Goal: Communication & Community: Ask a question

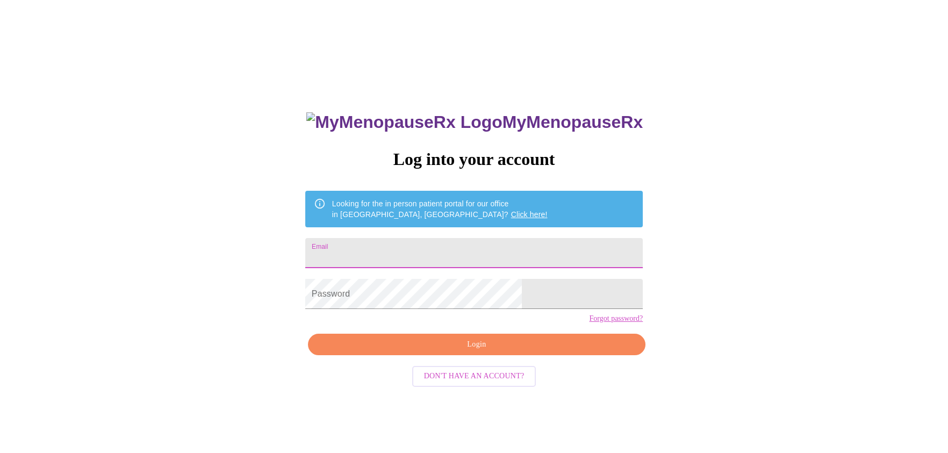
click at [414, 243] on input "Email" at bounding box center [474, 253] width 338 height 30
click at [410, 241] on input "Email" at bounding box center [474, 253] width 338 height 30
type input "[EMAIL_ADDRESS][DOMAIN_NAME]"
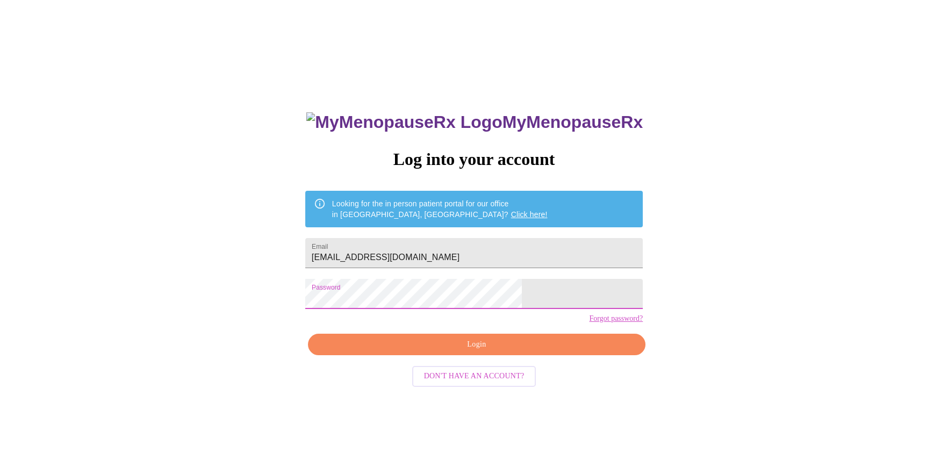
click at [401, 352] on span "Login" at bounding box center [476, 344] width 313 height 13
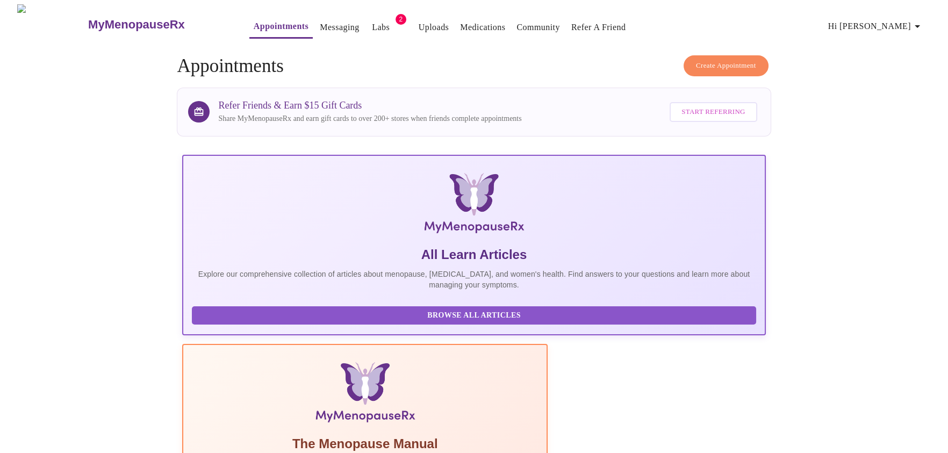
click at [396, 14] on span "2" at bounding box center [401, 19] width 11 height 11
click at [326, 24] on link "Messaging" at bounding box center [339, 27] width 39 height 15
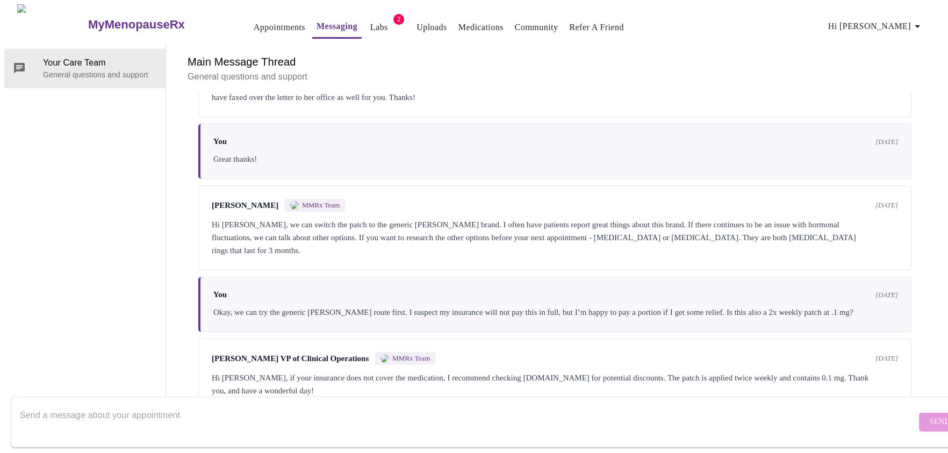
scroll to position [40, 0]
click at [229, 408] on textarea "Send a message about your appointment" at bounding box center [468, 422] width 897 height 34
type textarea "I"
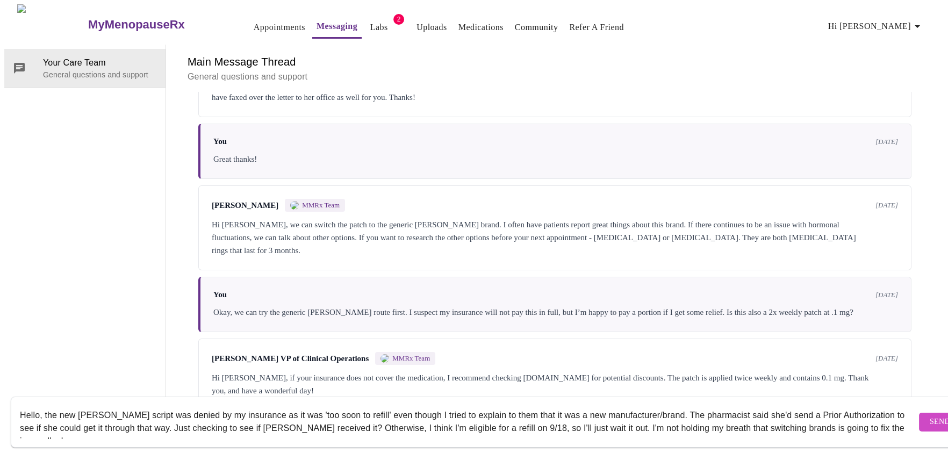
scroll to position [6, 0]
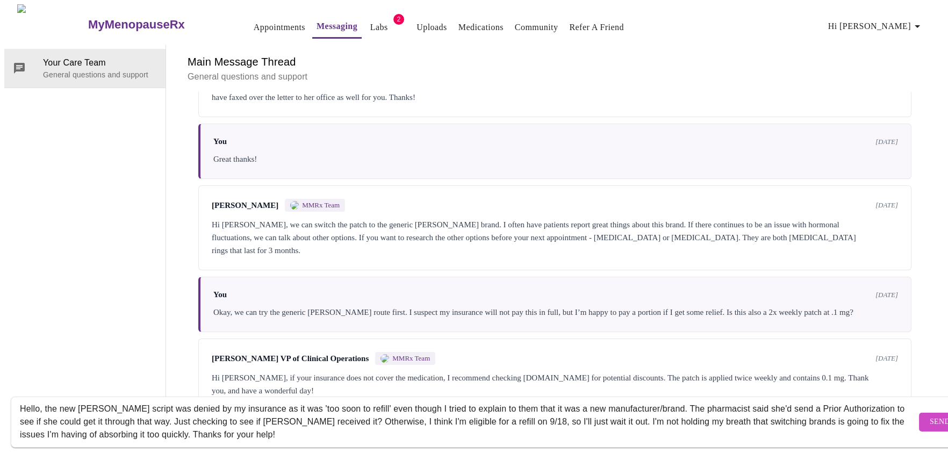
type textarea "Hello, the new [PERSON_NAME] script was denied by my insurance as it was 'too s…"
click at [930, 416] on span "Send" at bounding box center [940, 422] width 20 height 13
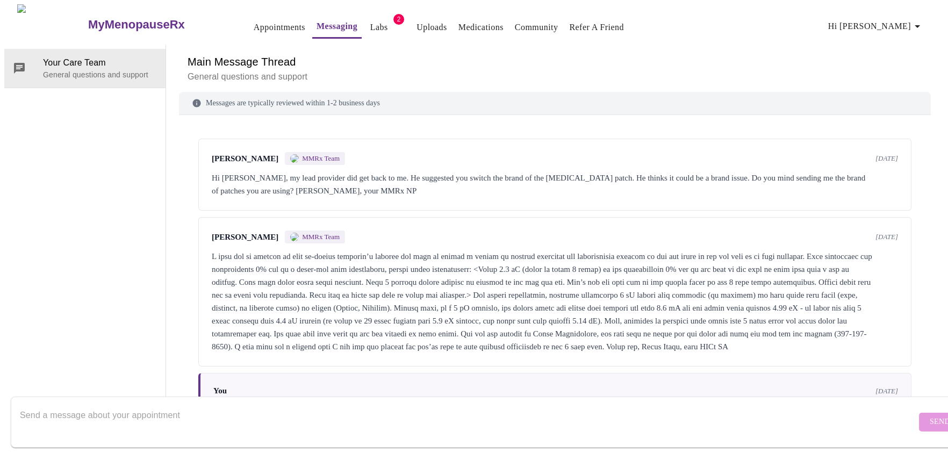
scroll to position [0, 0]
click at [892, 20] on span "Hi [PERSON_NAME]" at bounding box center [877, 26] width 96 height 15
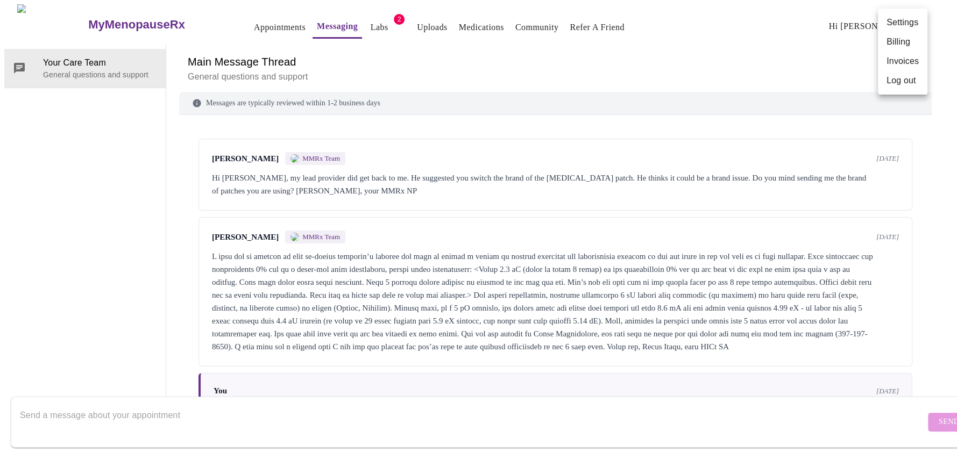
click at [94, 57] on div at bounding box center [478, 226] width 957 height 453
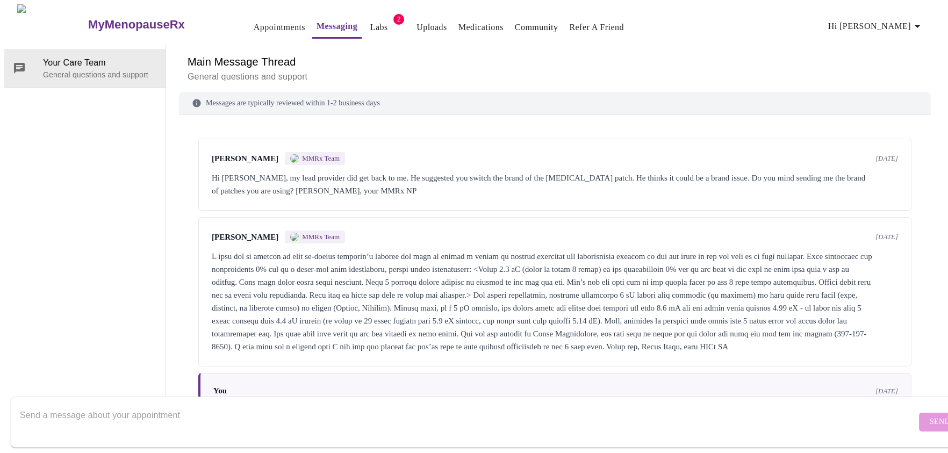
click at [90, 18] on h3 "MyMenopauseRx" at bounding box center [136, 25] width 97 height 14
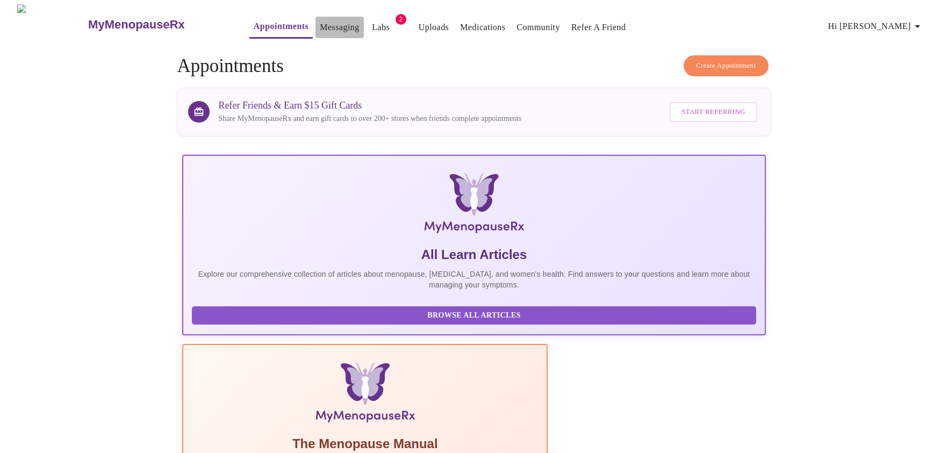
click at [320, 21] on link "Messaging" at bounding box center [339, 27] width 39 height 15
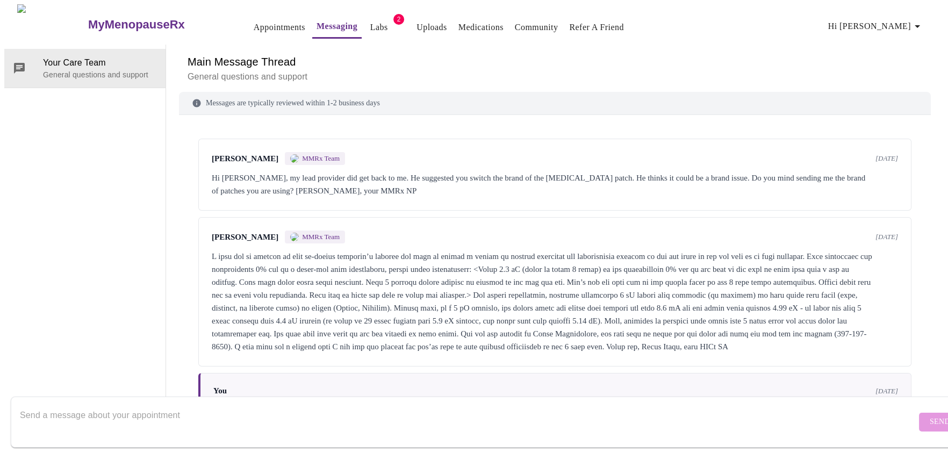
click at [515, 23] on link "Community" at bounding box center [537, 27] width 44 height 15
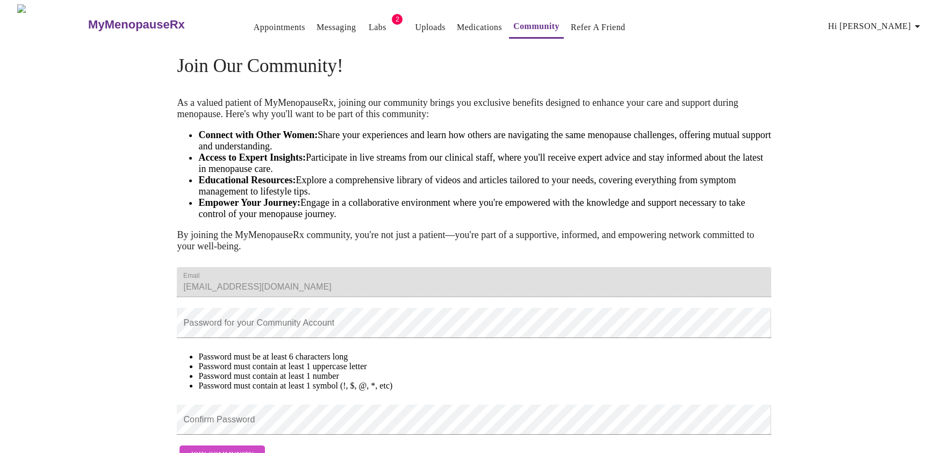
click at [103, 20] on h3 "MyMenopauseRx" at bounding box center [136, 25] width 97 height 14
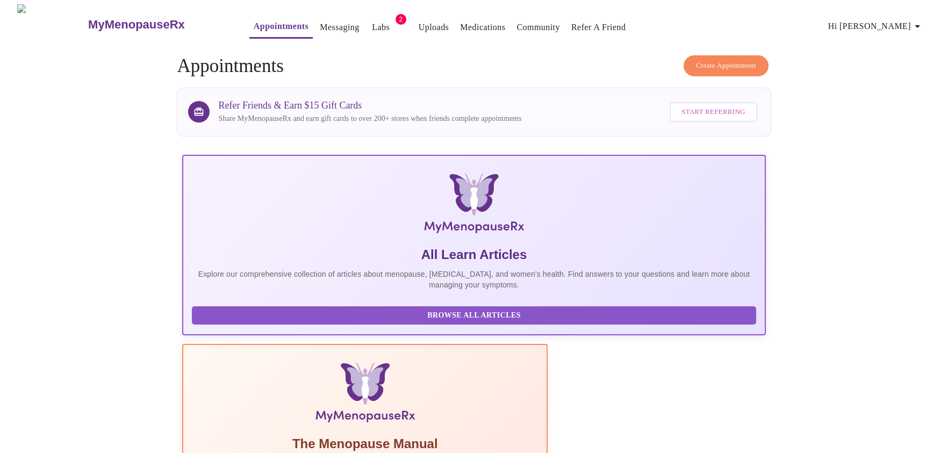
drag, startPoint x: 683, startPoint y: 255, endPoint x: 518, endPoint y: 258, distance: 165.1
click at [525, 21] on link "Community" at bounding box center [539, 27] width 44 height 15
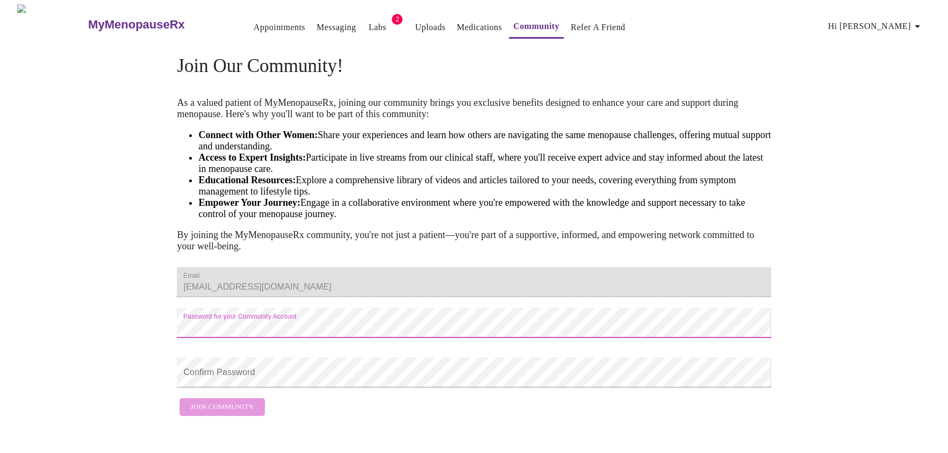
scroll to position [35, 0]
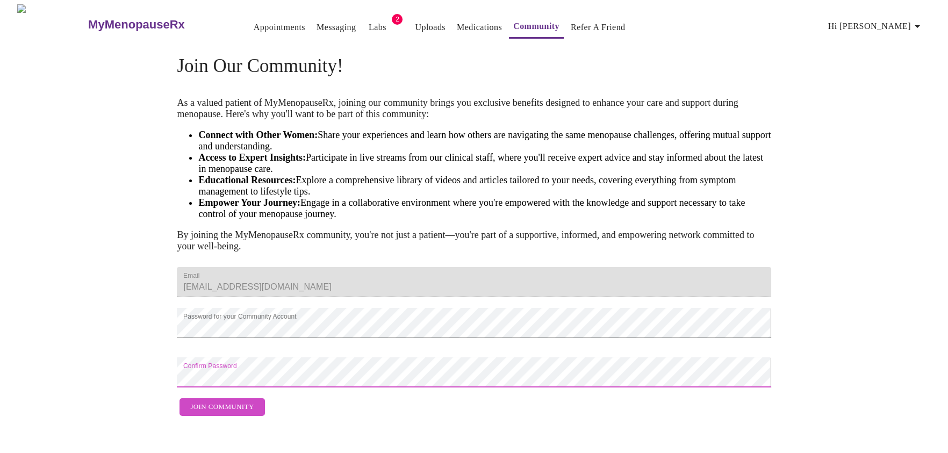
click at [216, 413] on span "Join Community" at bounding box center [221, 407] width 63 height 12
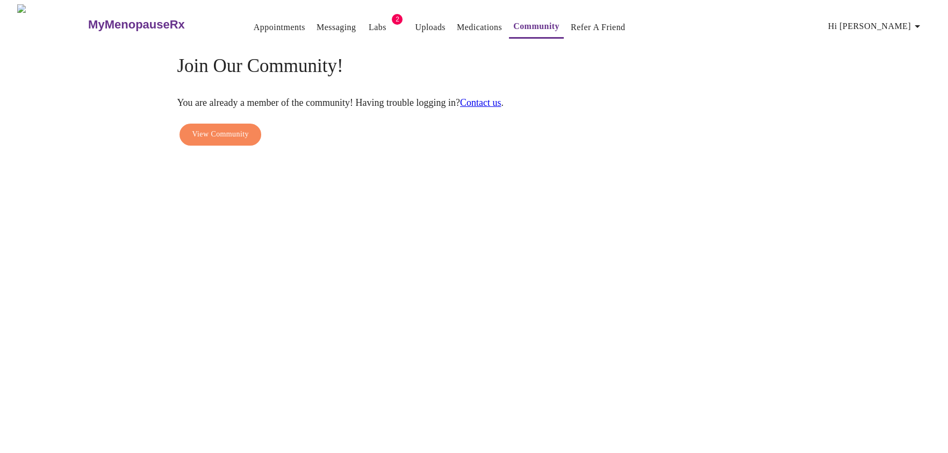
scroll to position [0, 0]
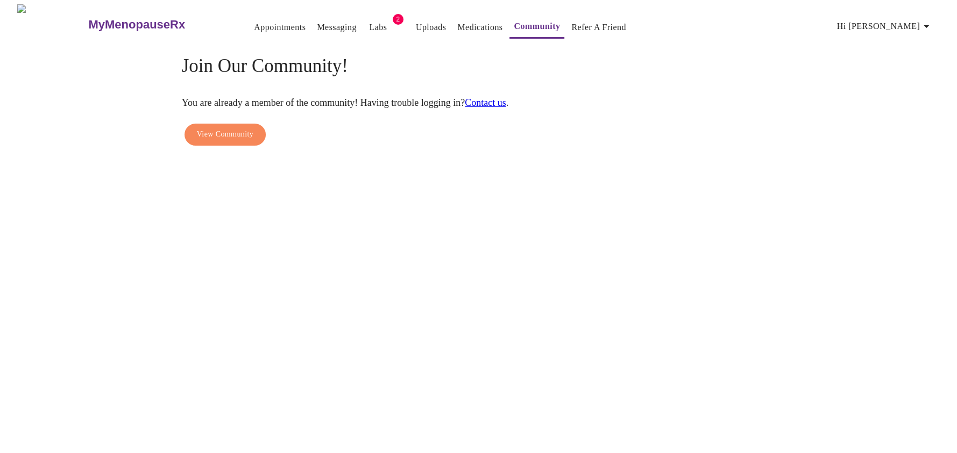
click at [317, 20] on link "Messaging" at bounding box center [336, 27] width 39 height 15
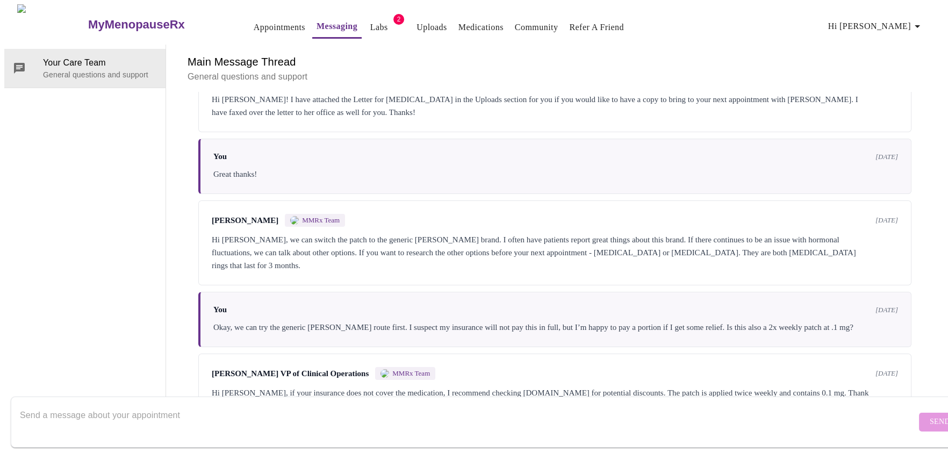
scroll to position [693, 0]
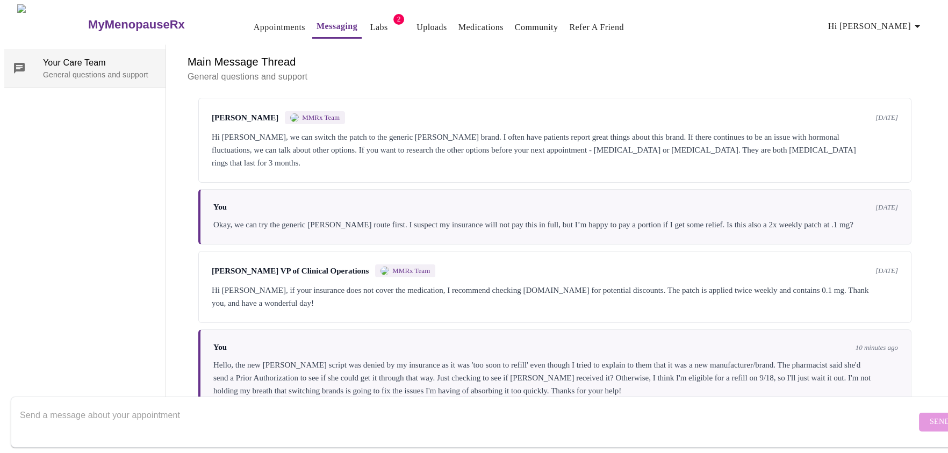
click at [80, 56] on span "Your Care Team" at bounding box center [100, 62] width 114 height 13
click at [82, 56] on span "Your Care Team" at bounding box center [100, 62] width 114 height 13
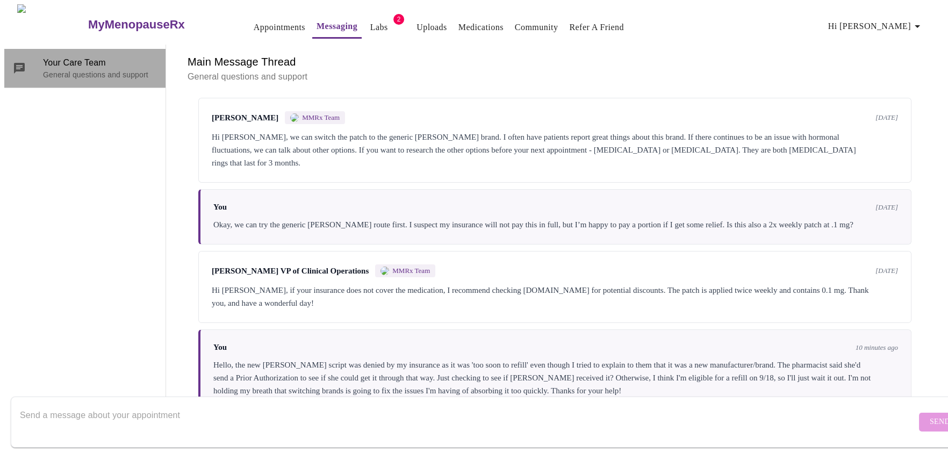
click at [83, 56] on span "Your Care Team" at bounding box center [100, 62] width 114 height 13
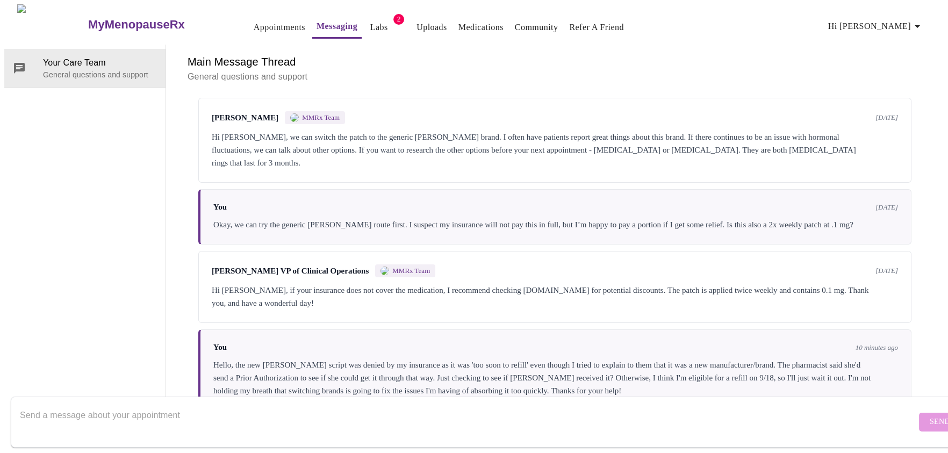
scroll to position [0, 0]
click at [88, 18] on h3 "MyMenopauseRx" at bounding box center [136, 25] width 97 height 14
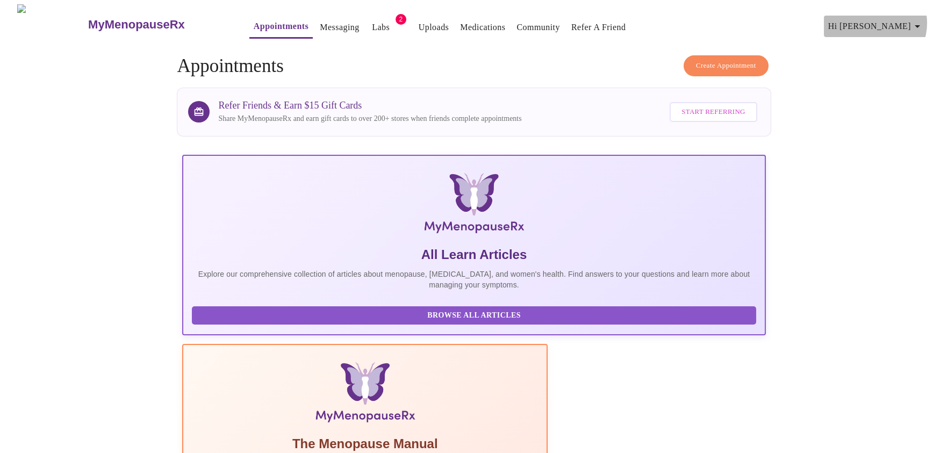
click at [923, 20] on icon "button" at bounding box center [917, 26] width 13 height 13
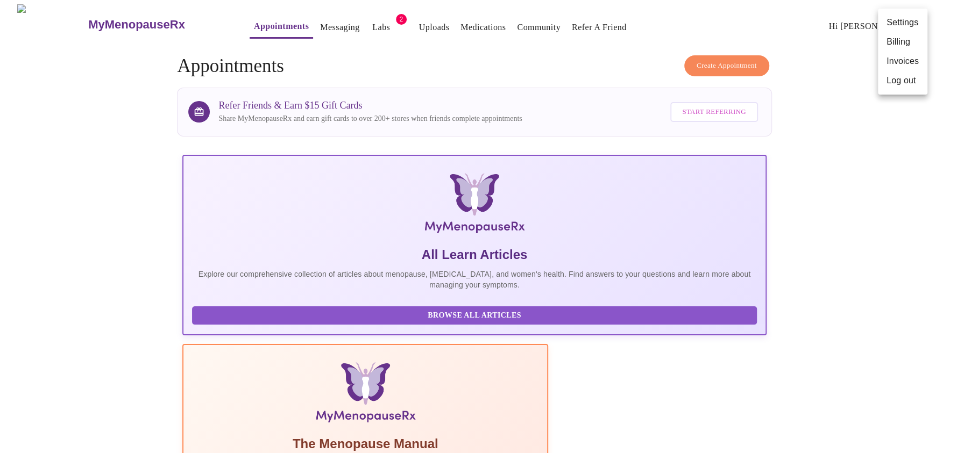
click at [911, 22] on li "Settings" at bounding box center [901, 22] width 49 height 19
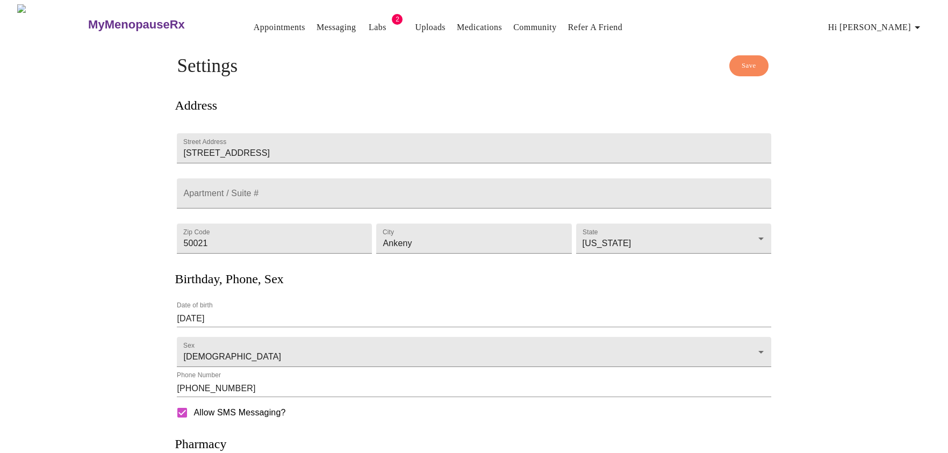
click at [514, 20] on link "Community" at bounding box center [535, 27] width 44 height 15
click at [101, 21] on h3 "MyMenopauseRx" at bounding box center [136, 25] width 97 height 14
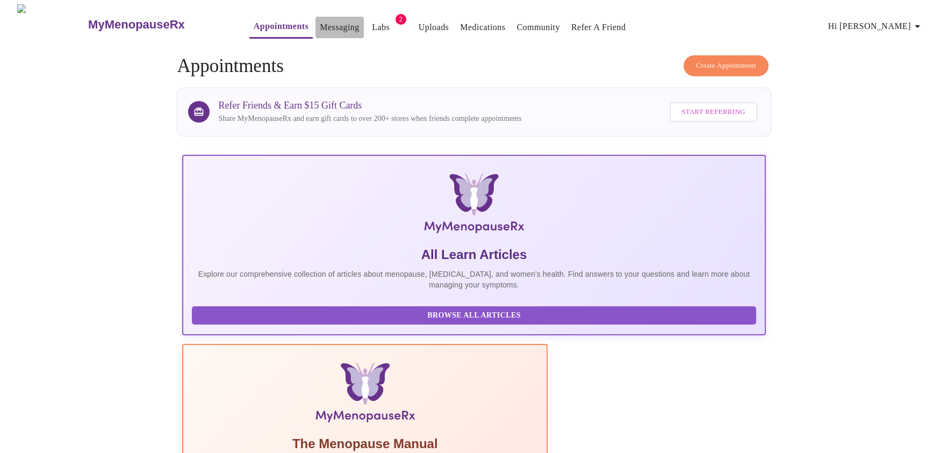
click at [320, 24] on link "Messaging" at bounding box center [339, 27] width 39 height 15
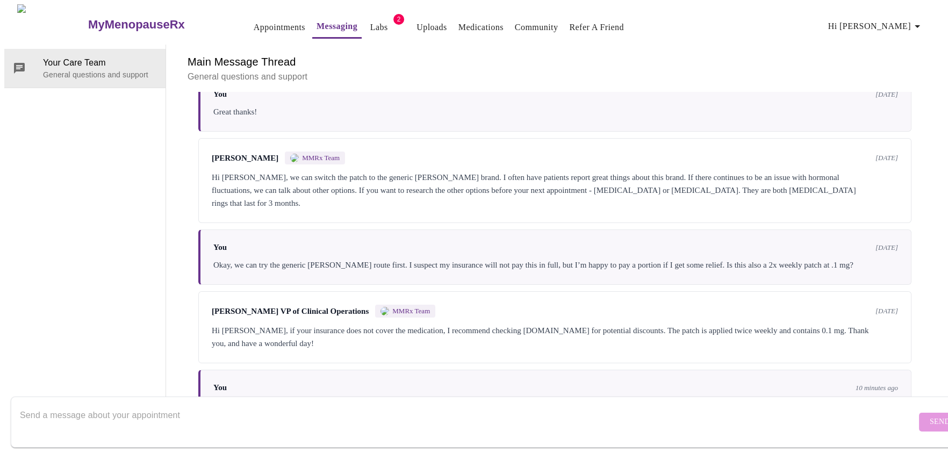
scroll to position [693, 0]
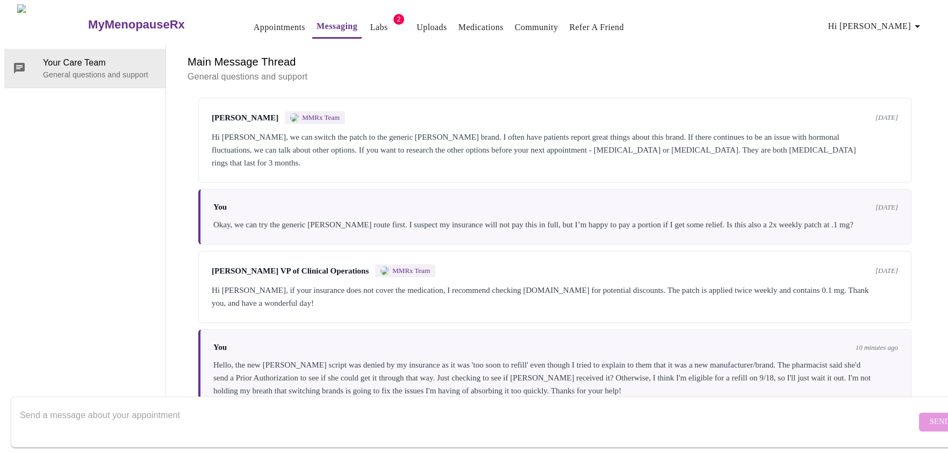
click at [256, 70] on p "General questions and support" at bounding box center [555, 76] width 735 height 13
click at [255, 53] on h6 "Main Message Thread" at bounding box center [555, 61] width 735 height 17
click at [227, 53] on h6 "Main Message Thread" at bounding box center [555, 61] width 735 height 17
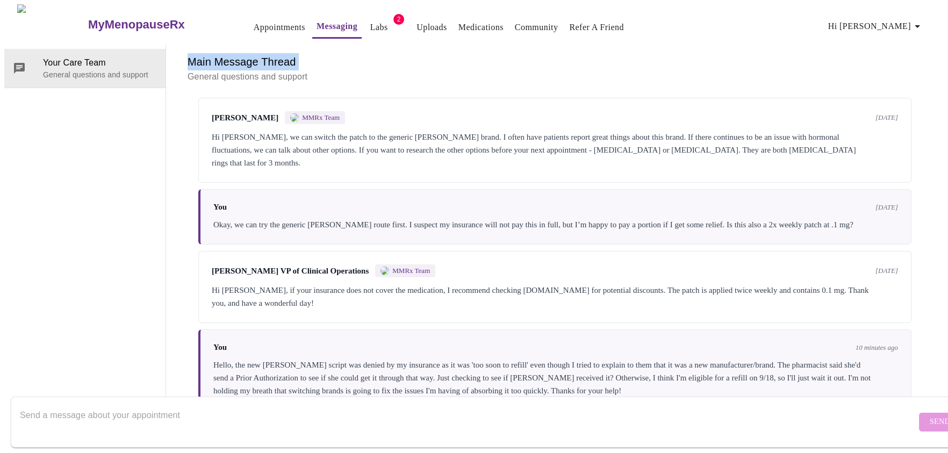
click at [227, 53] on h6 "Main Message Thread" at bounding box center [555, 61] width 735 height 17
click at [229, 53] on h6 "Main Message Thread" at bounding box center [555, 61] width 735 height 17
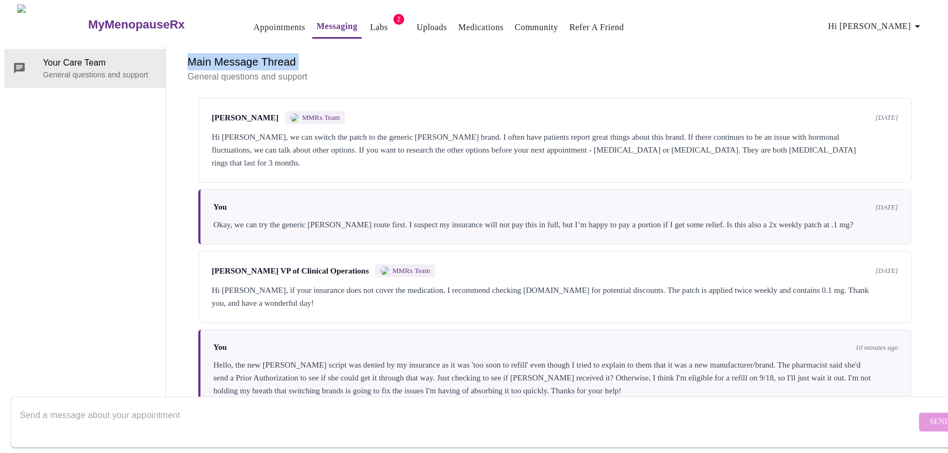
click at [230, 53] on h6 "Main Message Thread" at bounding box center [555, 61] width 735 height 17
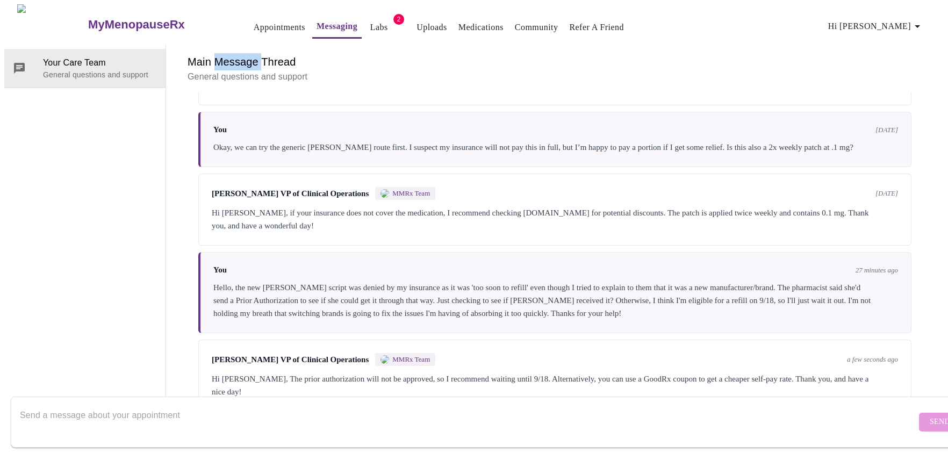
scroll to position [774, 0]
click at [247, 372] on div "Hi [PERSON_NAME], The prior authorization will not be approved, so I recommend …" at bounding box center [555, 385] width 687 height 26
click at [211, 405] on textarea "Send a message about your appointment" at bounding box center [468, 422] width 897 height 34
type textarea "I"
